Goal: Information Seeking & Learning: Understand process/instructions

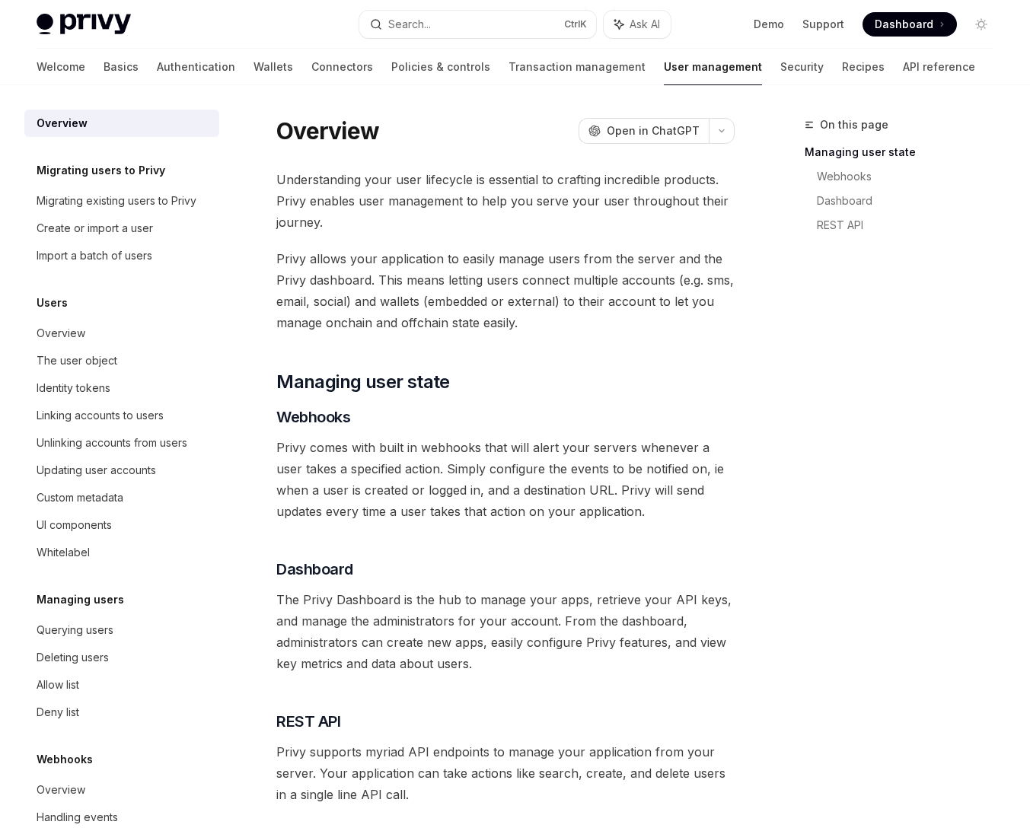
click at [157, 65] on link "Authentication" at bounding box center [196, 67] width 78 height 37
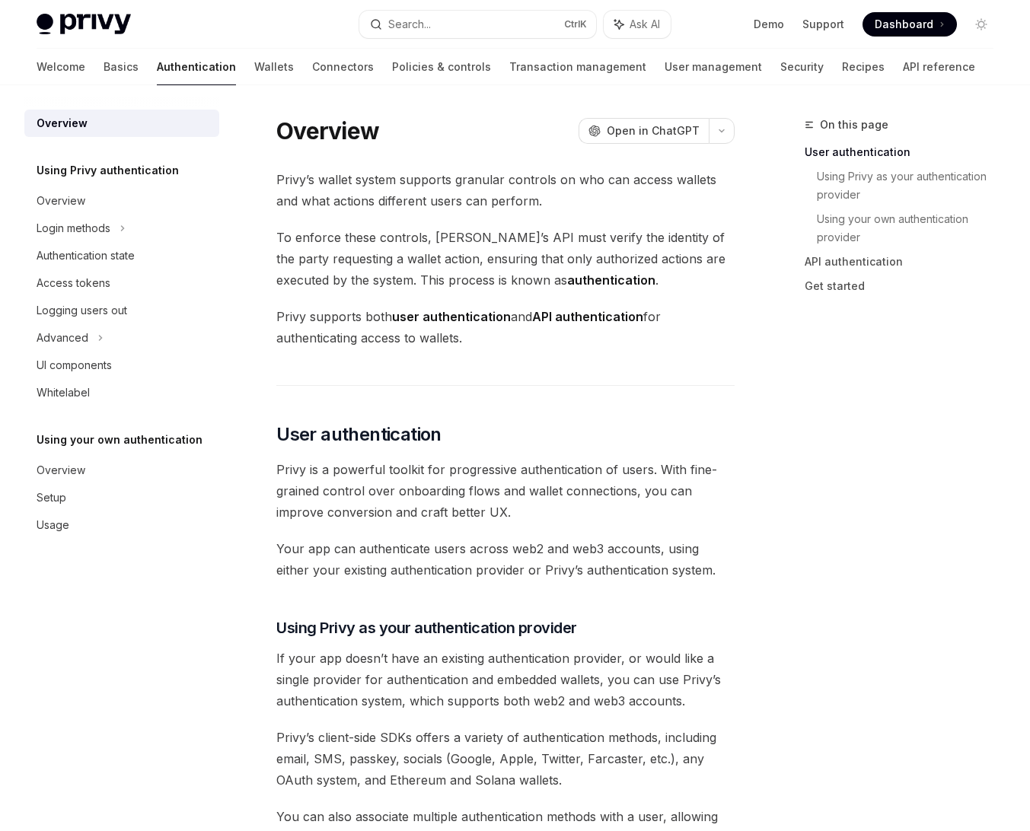
click at [112, 30] on img at bounding box center [84, 24] width 94 height 21
type textarea "*"
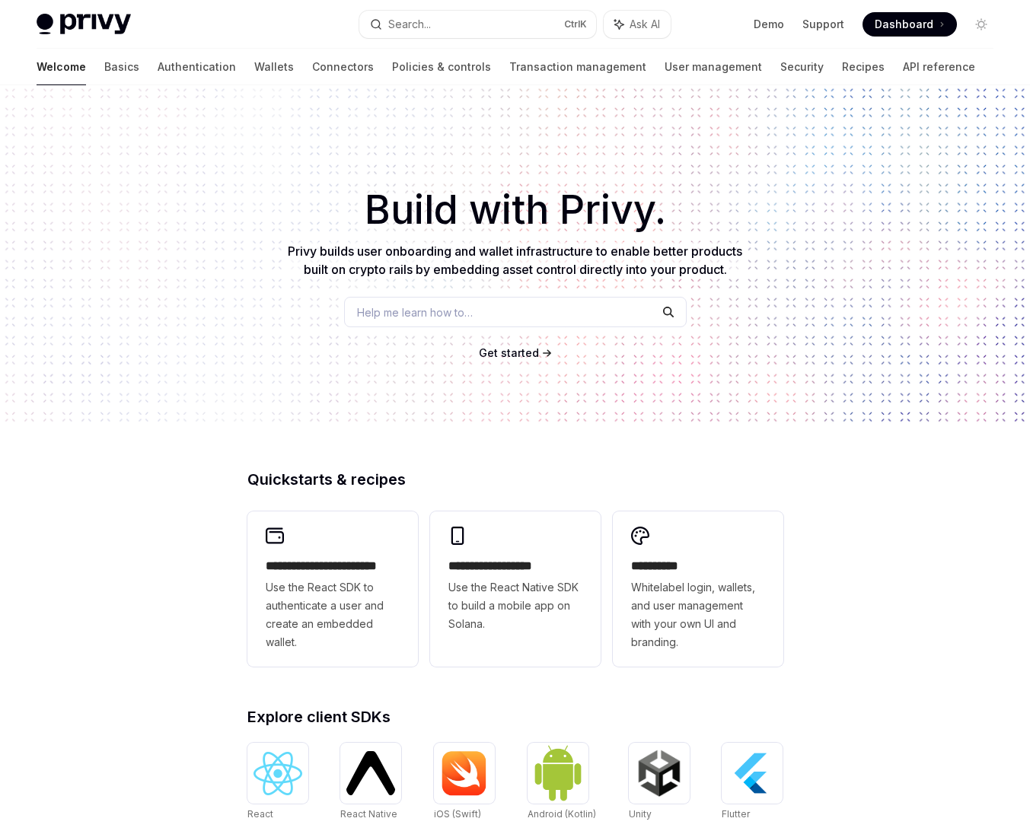
click at [301, 768] on img at bounding box center [278, 773] width 49 height 43
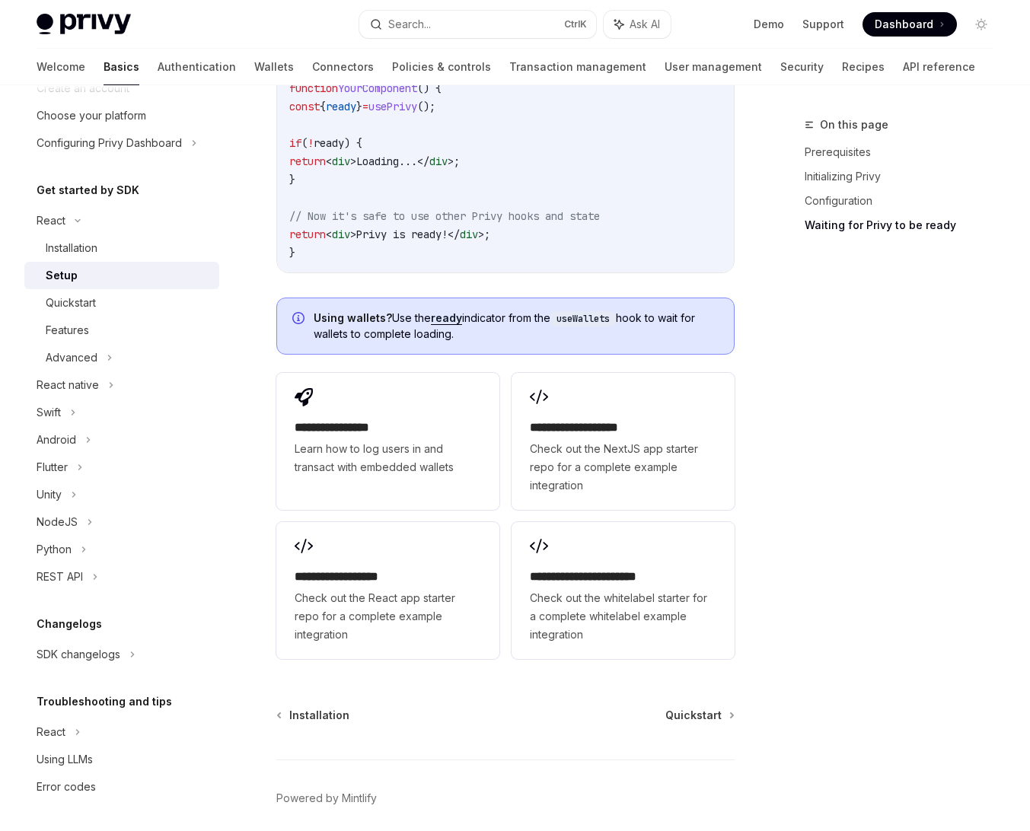
scroll to position [1933, 0]
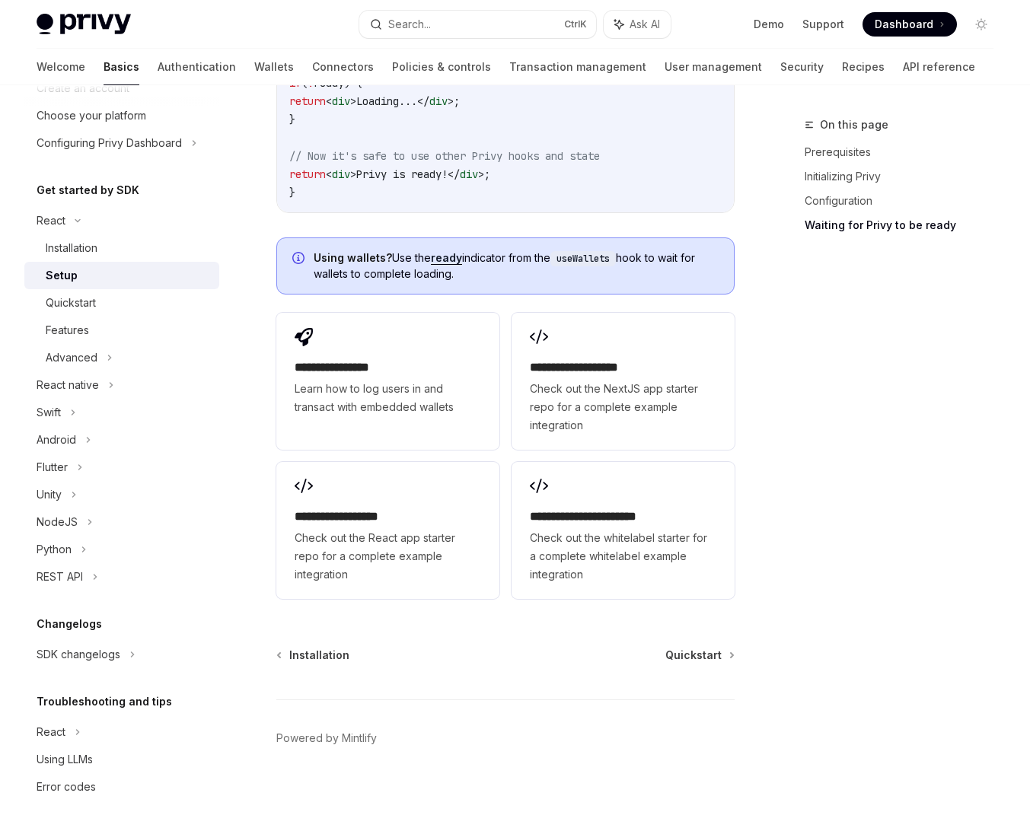
click at [678, 653] on span "Quickstart" at bounding box center [694, 655] width 56 height 15
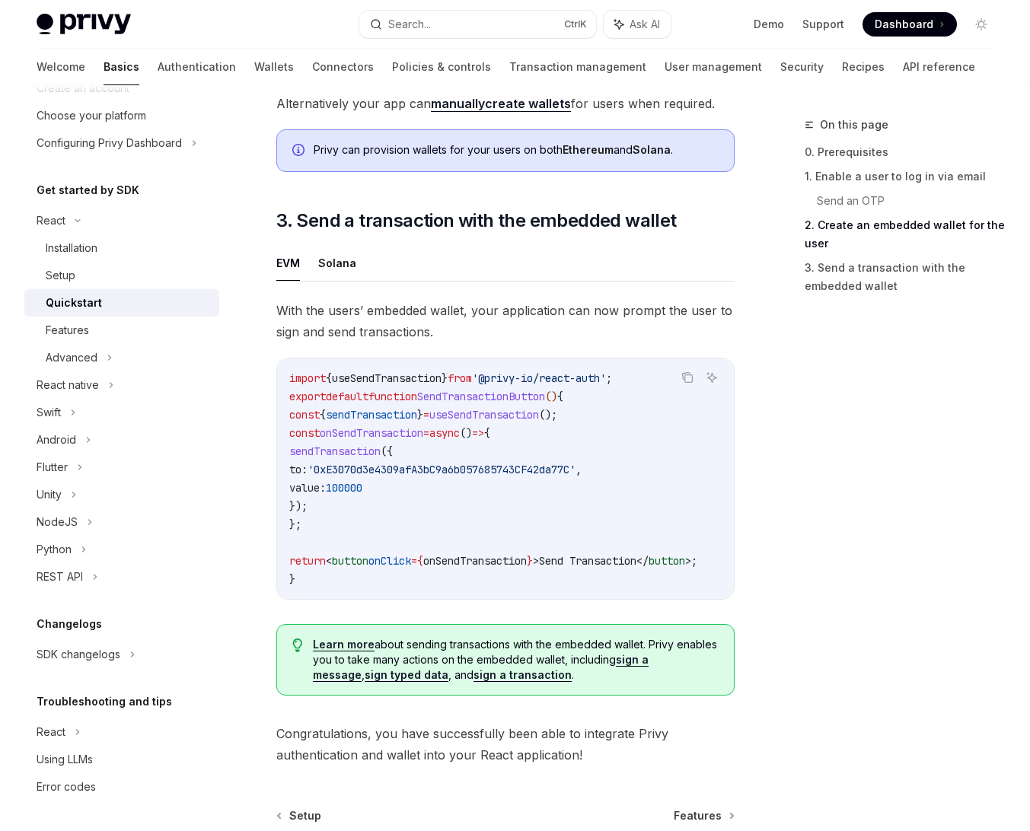
scroll to position [1279, 0]
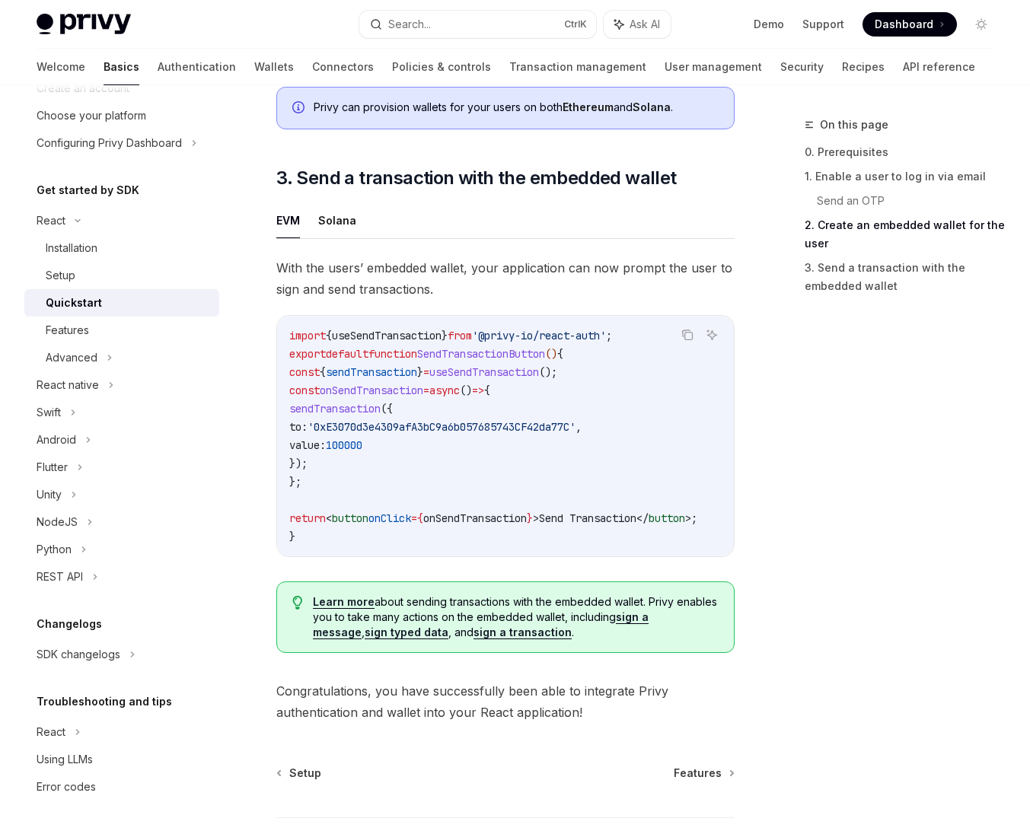
click at [346, 595] on link "Learn more" at bounding box center [344, 602] width 62 height 14
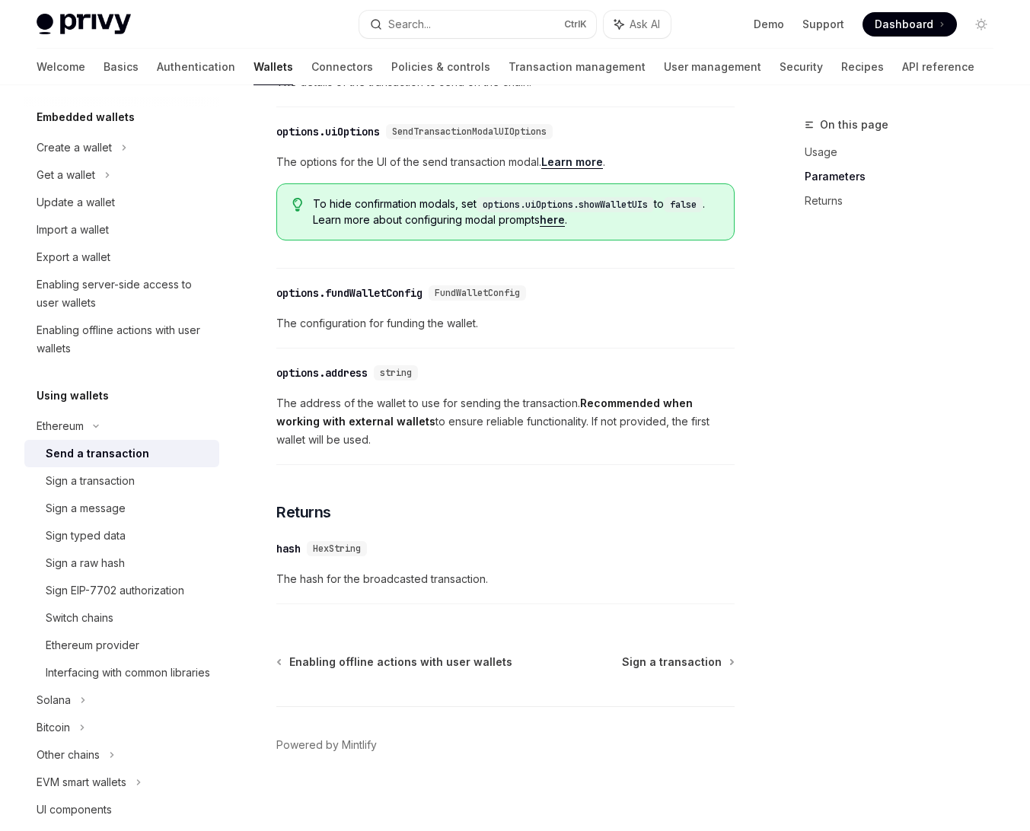
scroll to position [731, 0]
click at [565, 225] on link "here" at bounding box center [552, 219] width 25 height 14
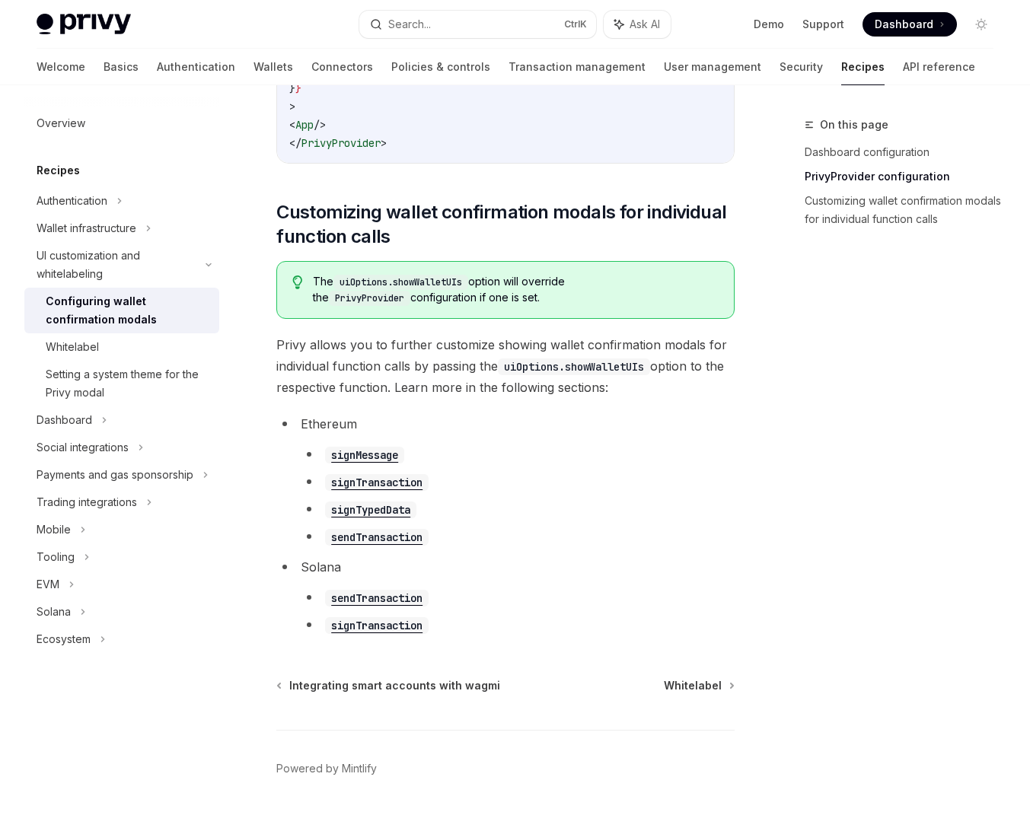
scroll to position [825, 0]
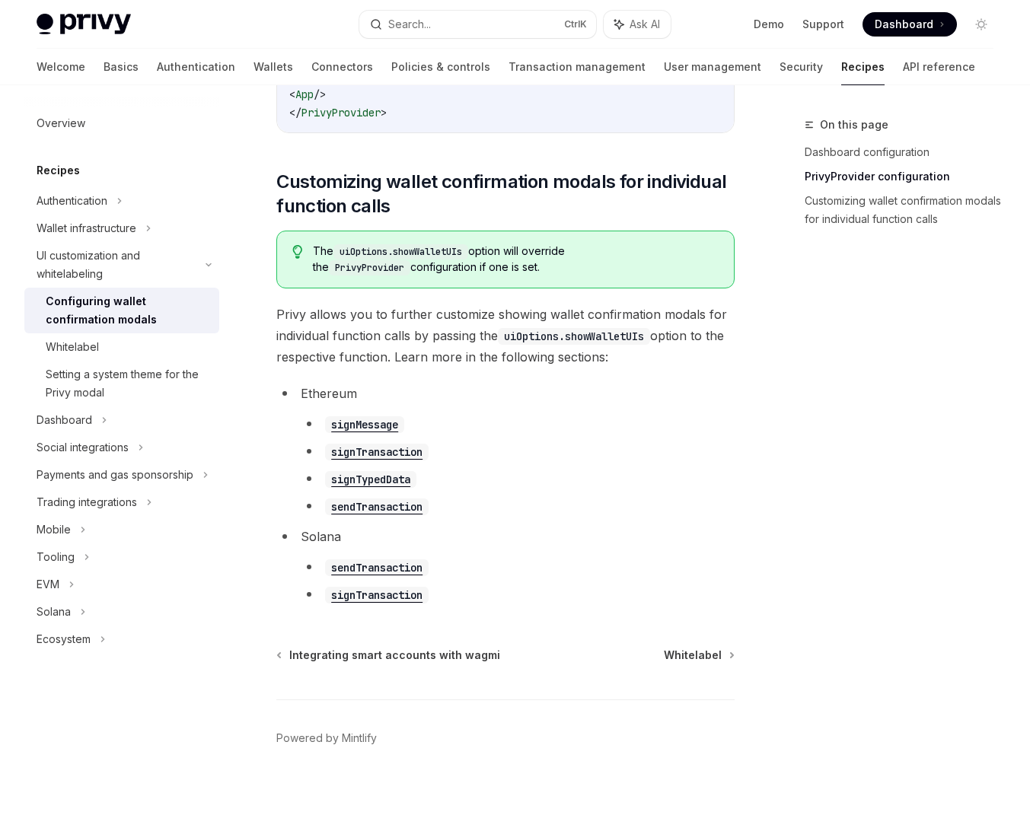
click at [401, 455] on code "signTransaction" at bounding box center [377, 452] width 104 height 17
type textarea "*"
